Goal: Task Accomplishment & Management: Manage account settings

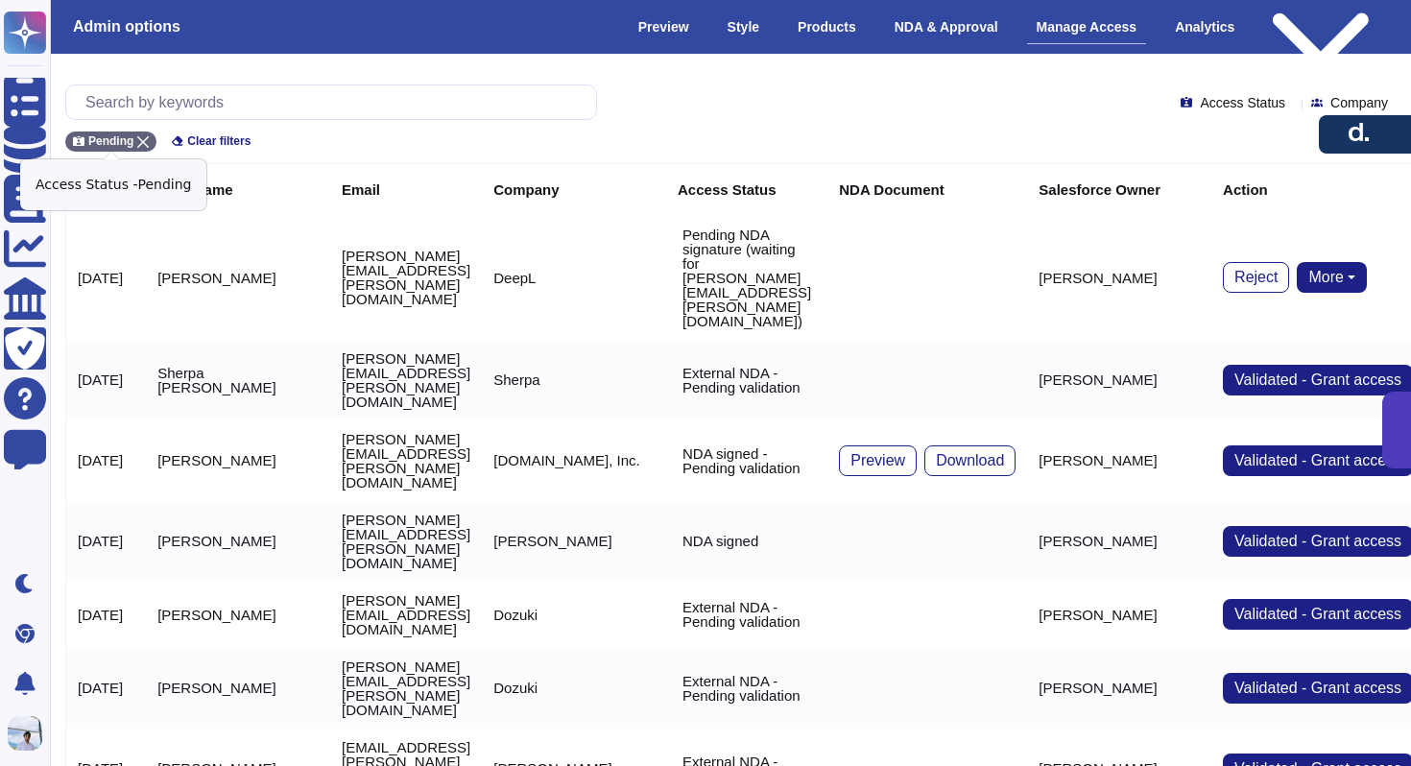
click at [139, 138] on icon at bounding box center [143, 142] width 12 height 12
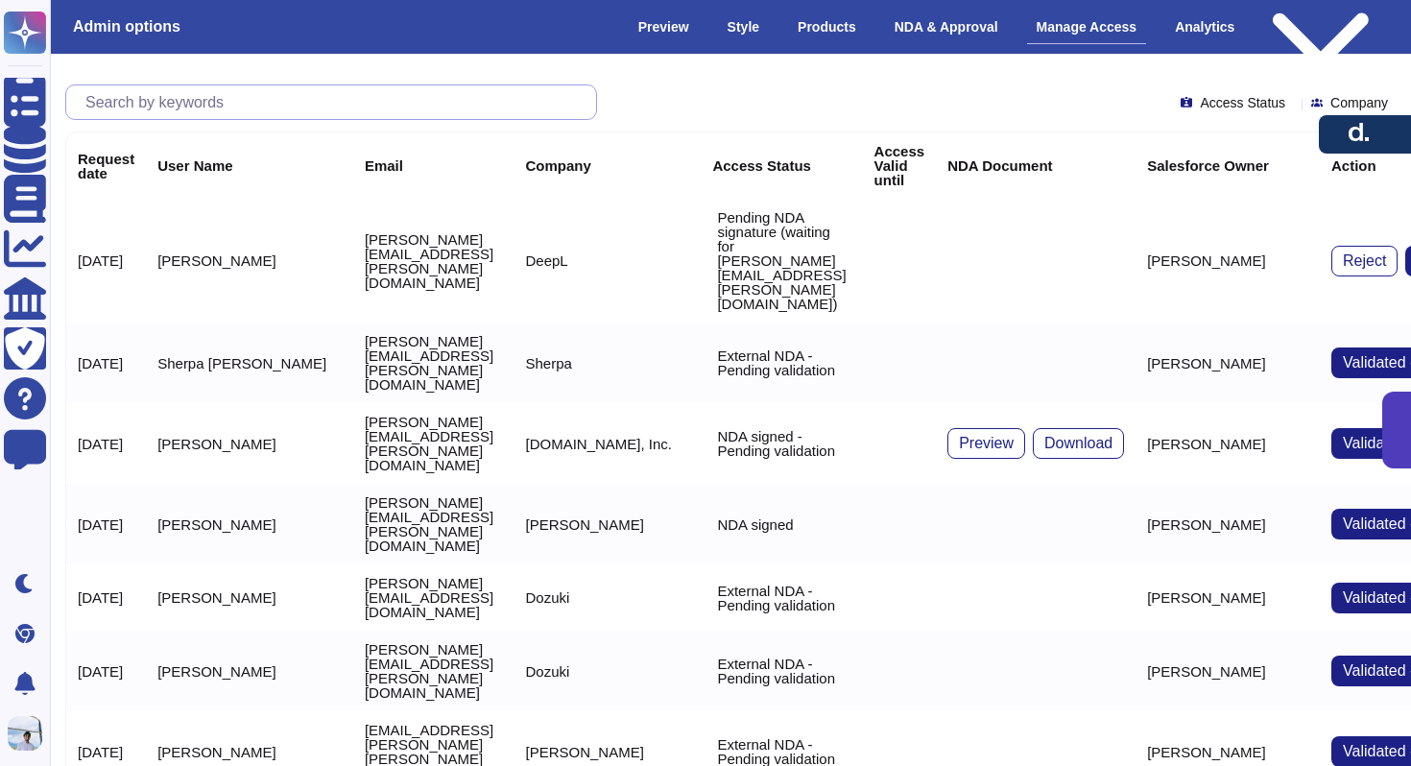
click at [165, 106] on input "text" at bounding box center [336, 102] width 520 height 34
paste input "[EMAIL_ADDRESS][DOMAIN_NAME]"
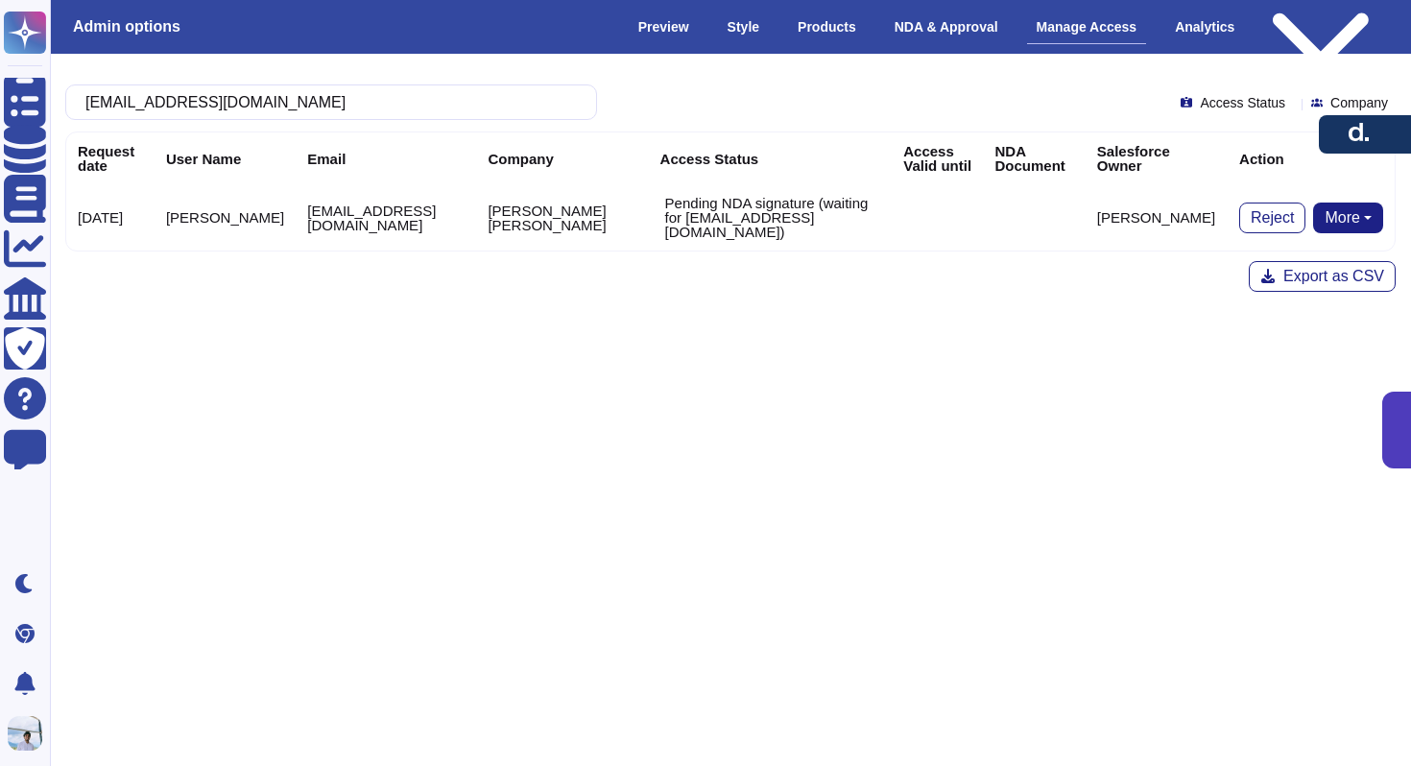
click at [1344, 219] on button "More" at bounding box center [1348, 217] width 70 height 31
type input "[EMAIL_ADDRESS][DOMAIN_NAME]"
click at [1262, 329] on link "Remove NDA" at bounding box center [1277, 324] width 212 height 23
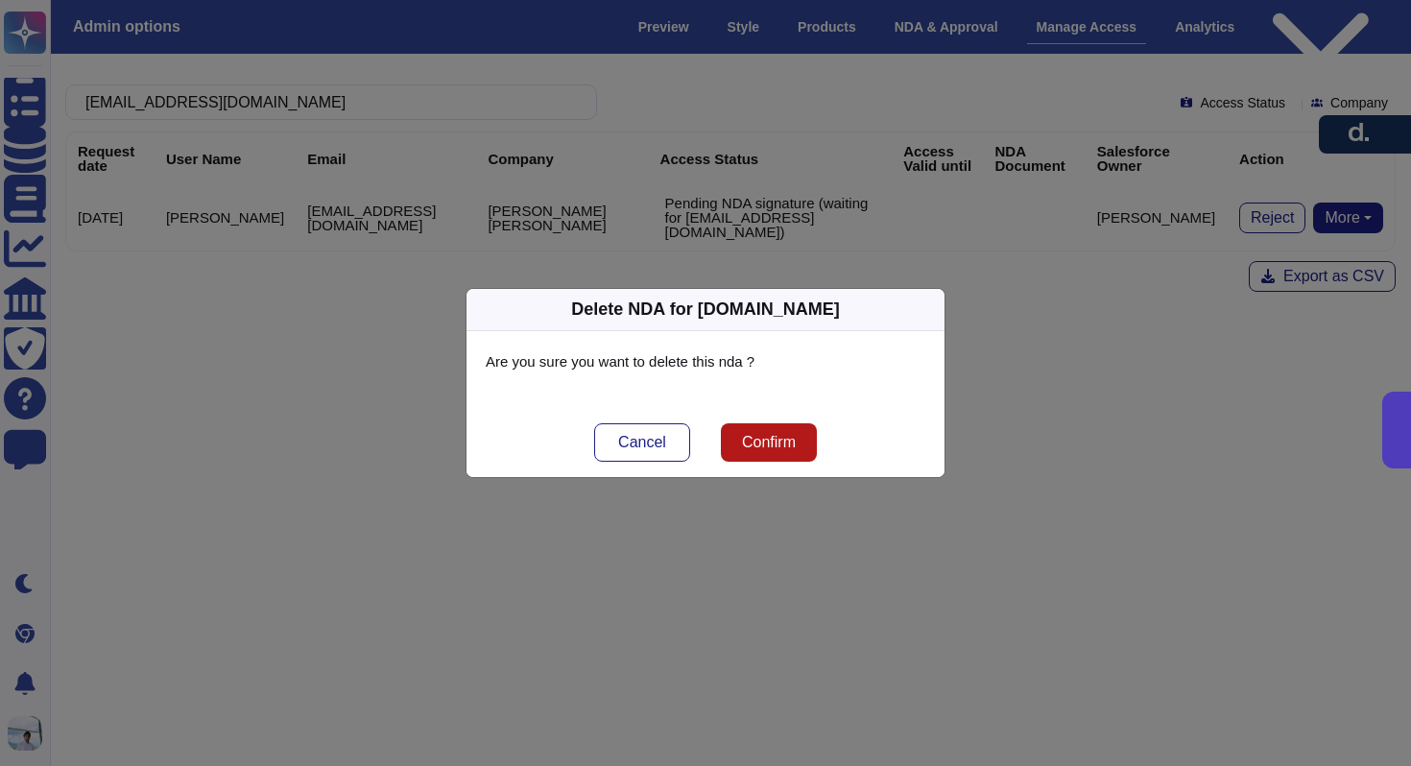
click at [782, 441] on span "Confirm" at bounding box center [769, 442] width 54 height 15
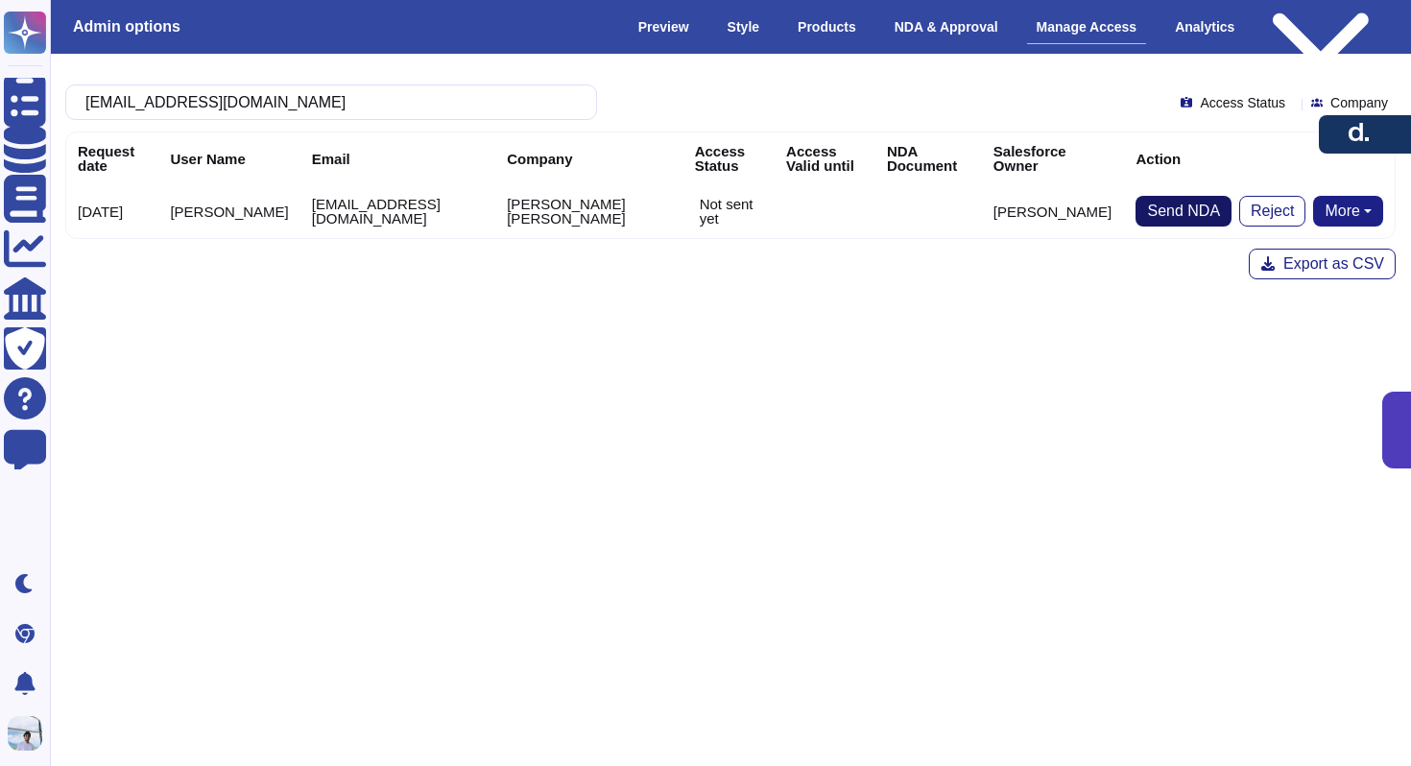
click at [1163, 213] on span "Send NDA" at bounding box center [1183, 210] width 73 height 15
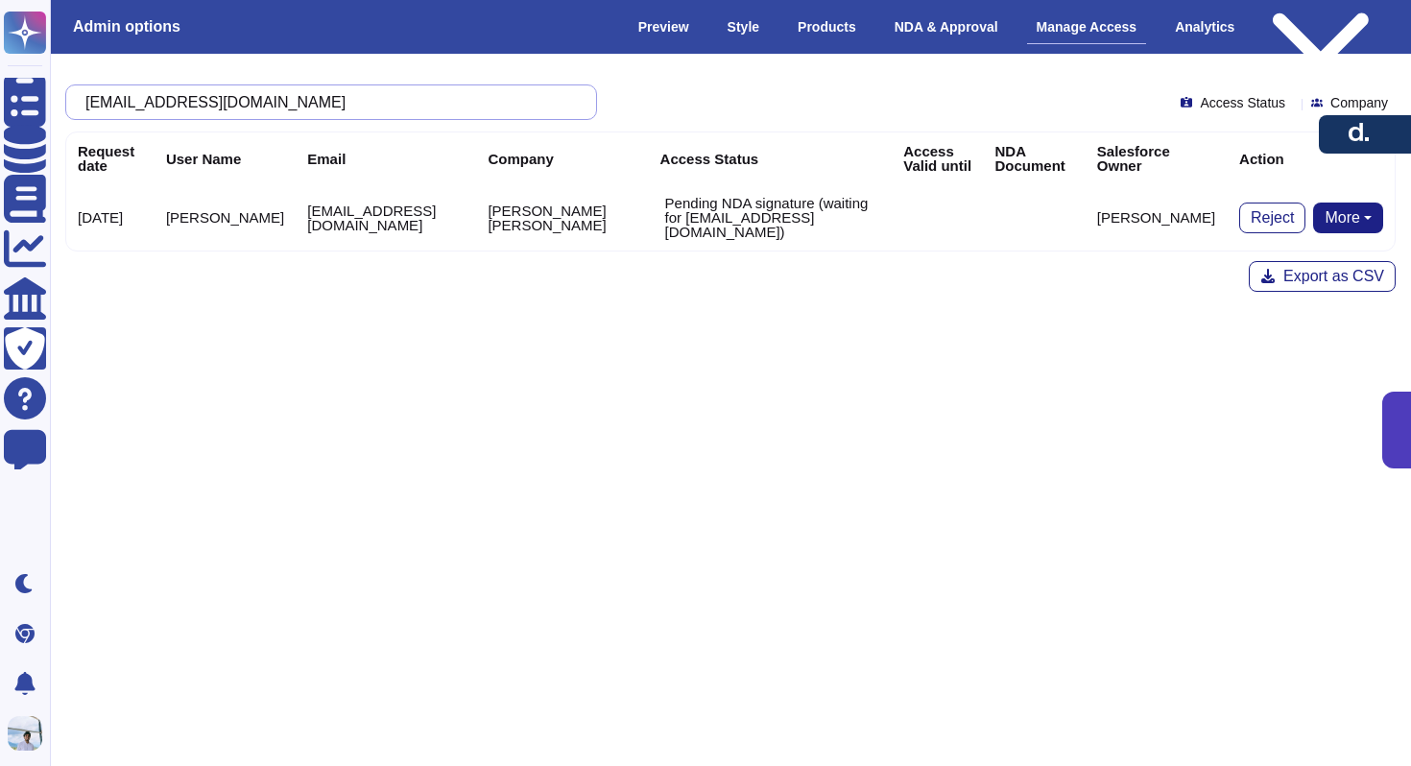
click at [340, 92] on input "[EMAIL_ADDRESS][DOMAIN_NAME]" at bounding box center [326, 102] width 501 height 34
paste input "text"
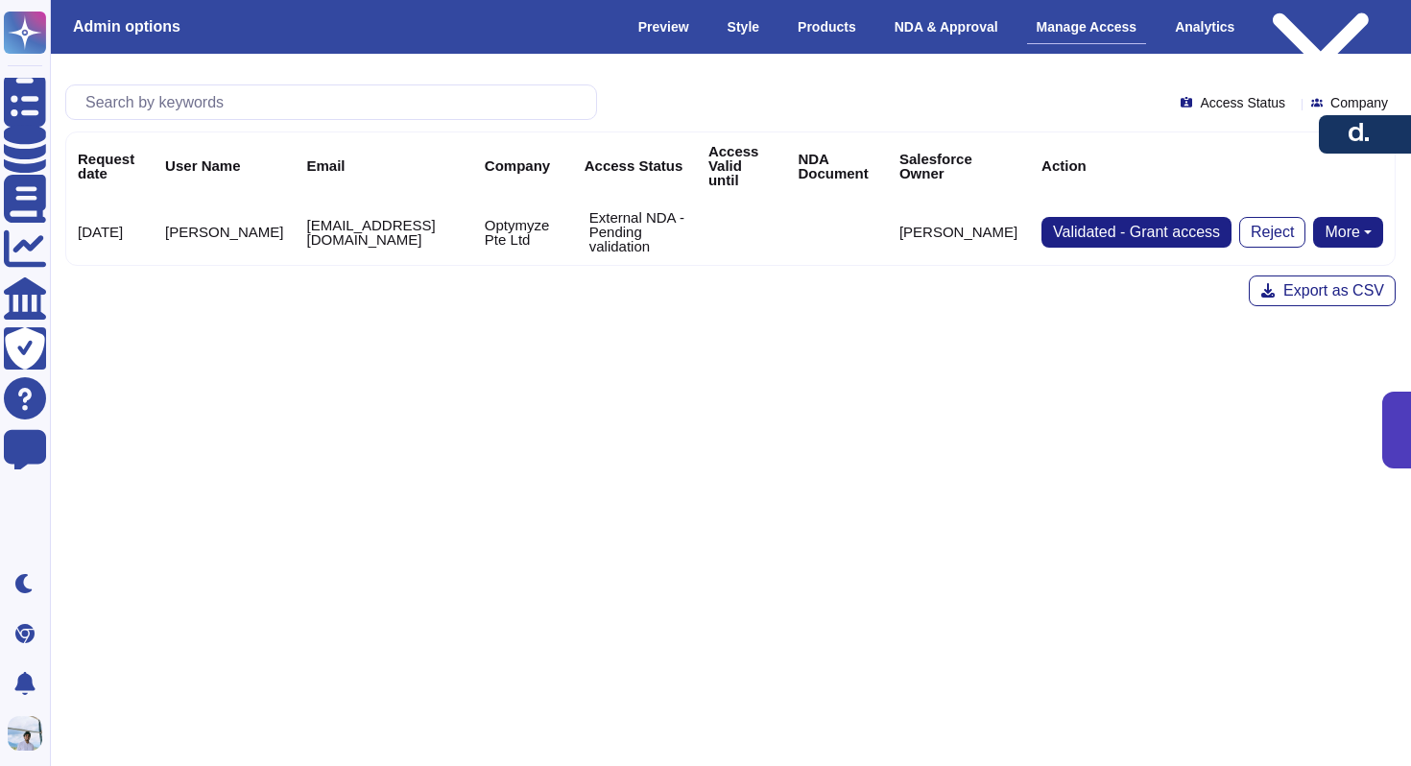
click at [1335, 231] on button "More" at bounding box center [1348, 232] width 70 height 31
type input "[EMAIL_ADDRESS][DOMAIN_NAME]"
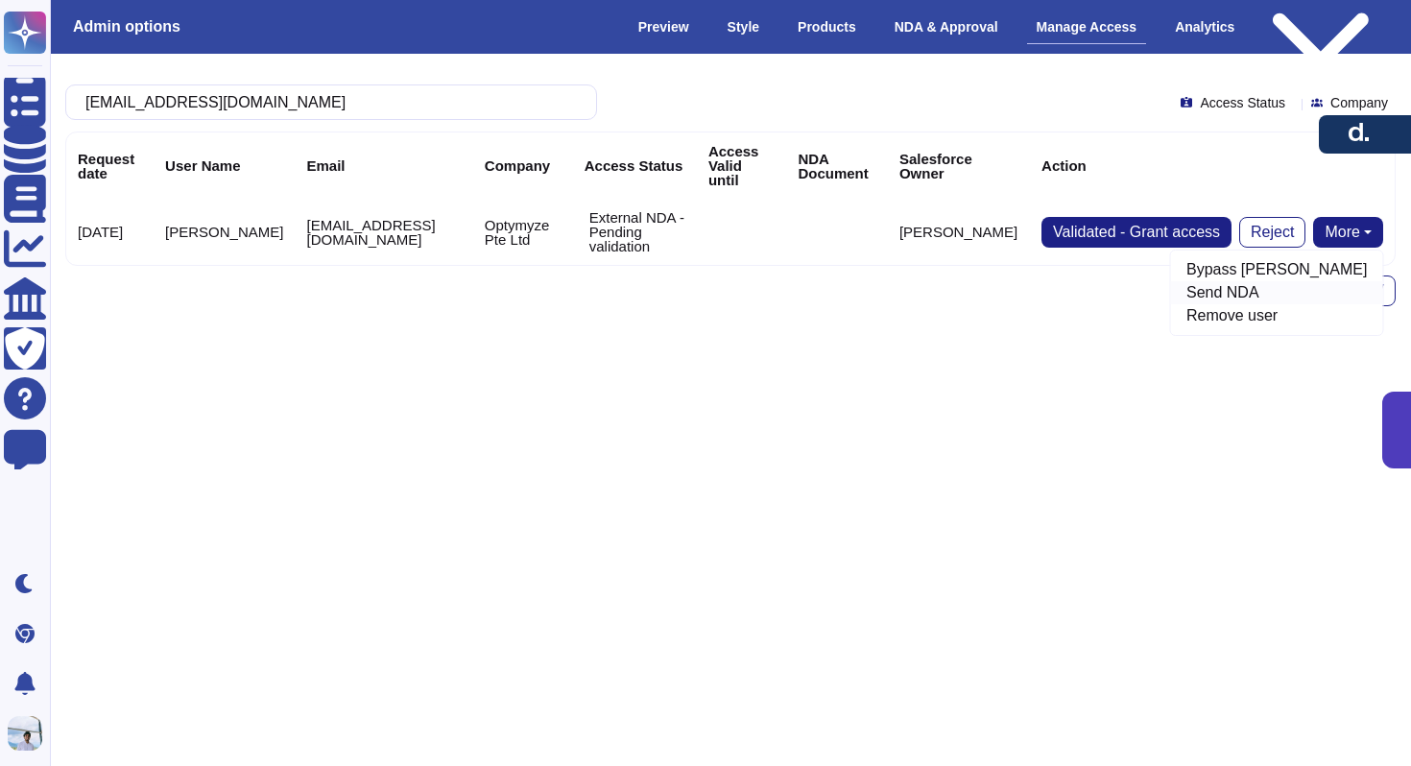
click at [1288, 281] on link "Send NDA" at bounding box center [1277, 292] width 212 height 23
